Goal: Task Accomplishment & Management: Manage account settings

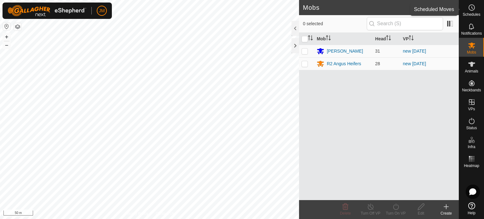
click at [473, 11] on icon at bounding box center [472, 8] width 8 height 8
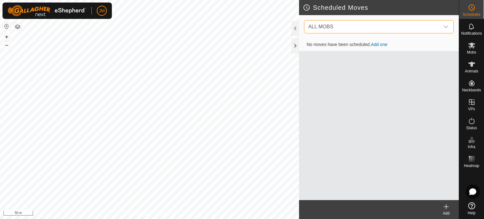
click at [419, 25] on span "ALL MOBS" at bounding box center [373, 26] width 134 height 13
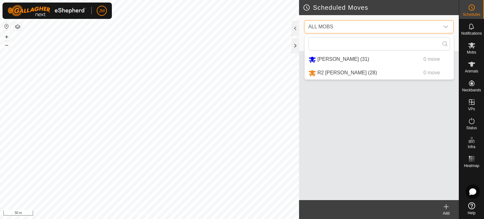
click at [339, 26] on span "ALL MOBS" at bounding box center [373, 26] width 134 height 13
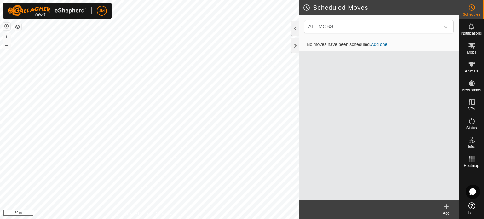
click at [377, 45] on link "Add one" at bounding box center [379, 44] width 16 height 5
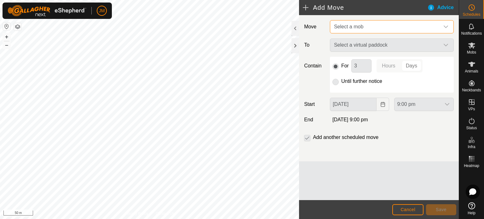
click at [360, 28] on span "Select a mob" at bounding box center [348, 26] width 29 height 5
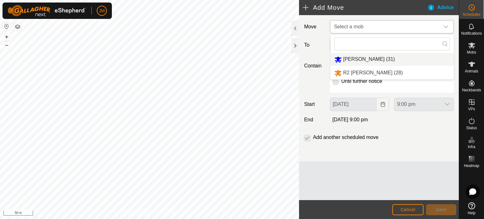
click at [359, 58] on li "[PERSON_NAME] (31)" at bounding box center [392, 59] width 123 height 13
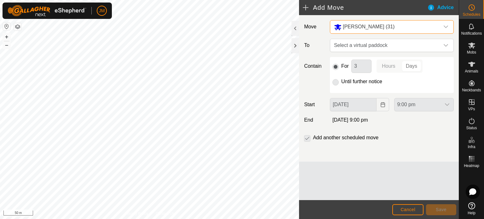
click at [337, 81] on p-radiobutton at bounding box center [335, 82] width 6 height 8
click at [334, 83] on p-radiobutton at bounding box center [335, 82] width 6 height 8
click at [342, 43] on span "Select a virtual paddock" at bounding box center [386, 45] width 108 height 13
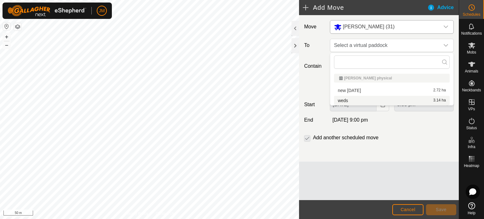
click at [347, 101] on li "weds 3.14 ha" at bounding box center [392, 100] width 116 height 9
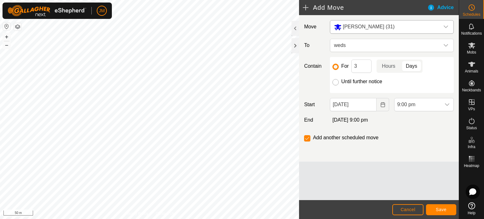
click at [337, 82] on input "Until further notice" at bounding box center [335, 82] width 6 height 6
radio input "true"
checkbox input "false"
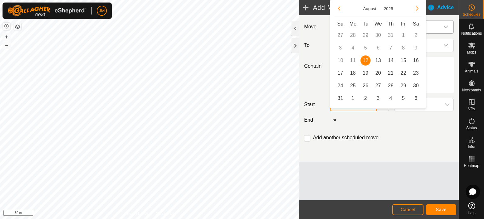
click at [350, 108] on body "JM Schedules Notifications Mobs Animals Neckbands VPs Status Infra Heatmap Help…" at bounding box center [242, 109] width 484 height 219
click at [378, 60] on span "13" at bounding box center [378, 60] width 10 height 10
type input "[DATE]"
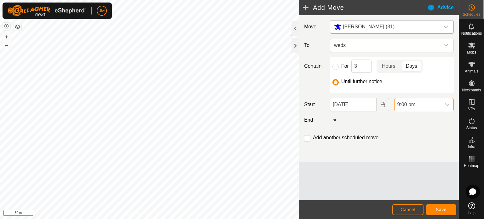
click at [407, 106] on span "9:00 pm" at bounding box center [418, 104] width 46 height 13
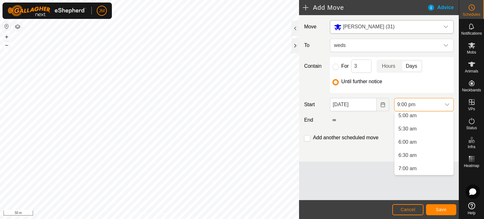
scroll to position [122, 0]
click at [415, 153] on li "6:00 am" at bounding box center [424, 154] width 59 height 13
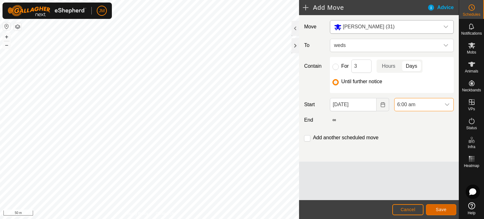
click at [442, 211] on span "Save" at bounding box center [441, 209] width 11 height 5
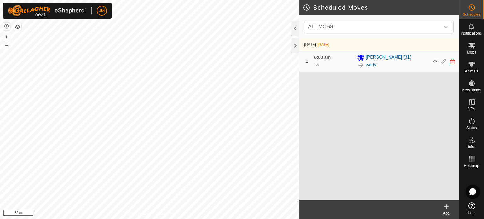
click at [446, 206] on icon at bounding box center [446, 207] width 0 height 4
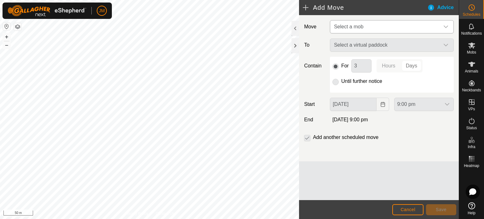
click at [357, 25] on span "Select a mob" at bounding box center [348, 26] width 29 height 5
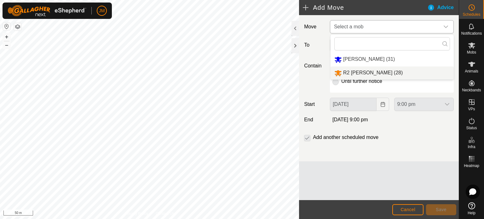
click at [347, 73] on li "R2 [PERSON_NAME] (28)" at bounding box center [392, 72] width 123 height 13
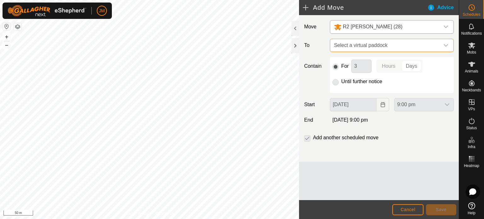
click at [368, 46] on span "Select a virtual paddock" at bounding box center [386, 45] width 108 height 13
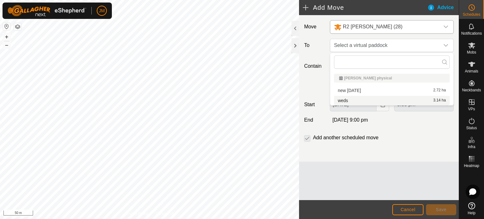
click at [356, 101] on li "weds 3.14 ha" at bounding box center [392, 100] width 116 height 9
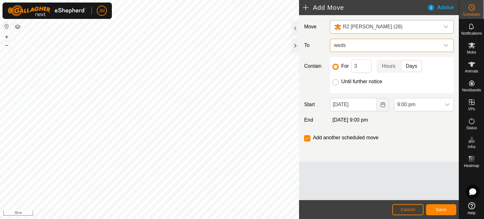
click at [338, 82] on input "Until further notice" at bounding box center [335, 82] width 6 height 6
radio input "true"
checkbox input "false"
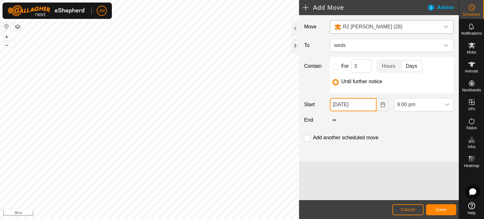
click at [368, 110] on input "[DATE]" at bounding box center [353, 104] width 47 height 13
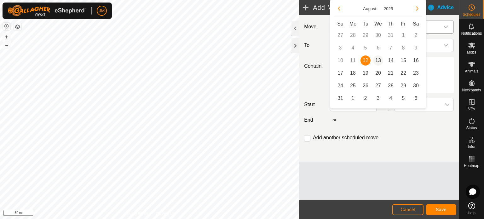
click at [379, 64] on span "13" at bounding box center [378, 60] width 10 height 10
type input "[DATE]"
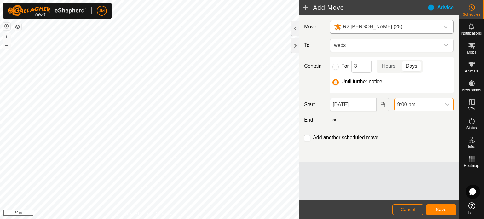
click at [414, 104] on span "9:00 pm" at bounding box center [418, 104] width 46 height 13
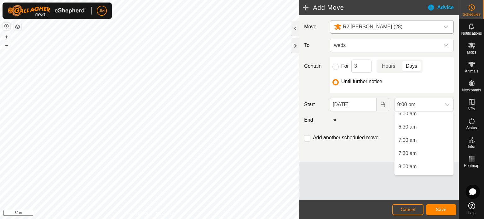
scroll to position [157, 0]
click at [416, 123] on li "6:00 am" at bounding box center [424, 120] width 59 height 13
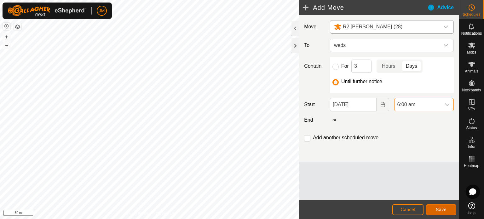
click at [435, 210] on button "Save" at bounding box center [441, 209] width 30 height 11
